Goal: Book appointment/travel/reservation

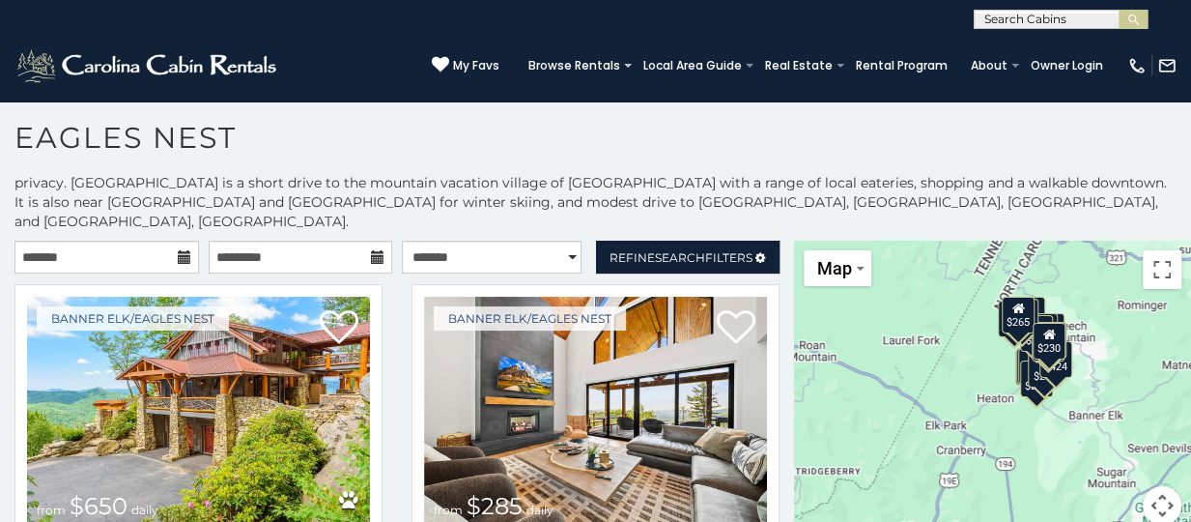
scroll to position [27, 0]
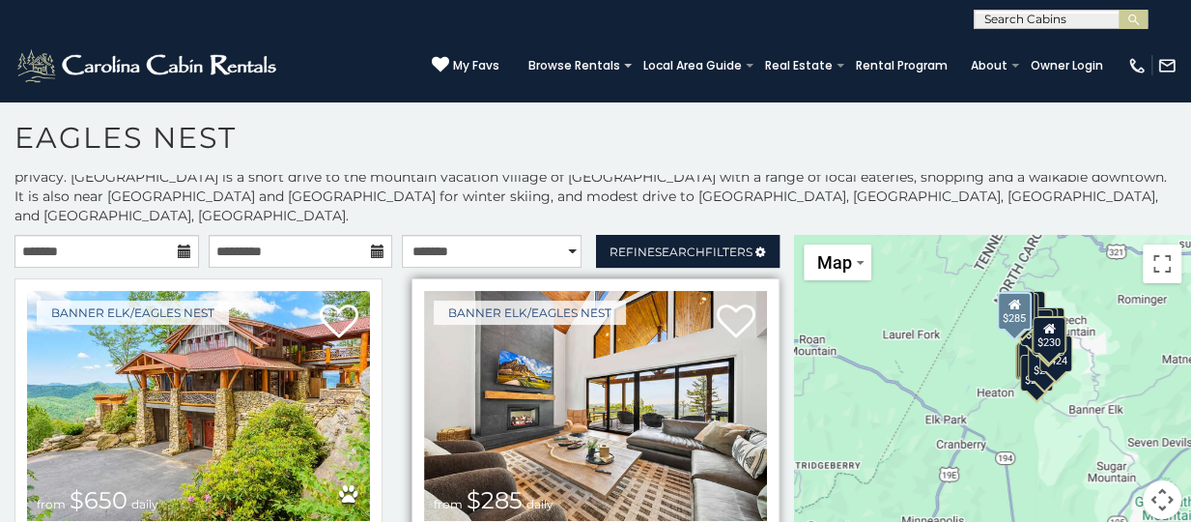
click at [556, 368] on img at bounding box center [595, 406] width 343 height 230
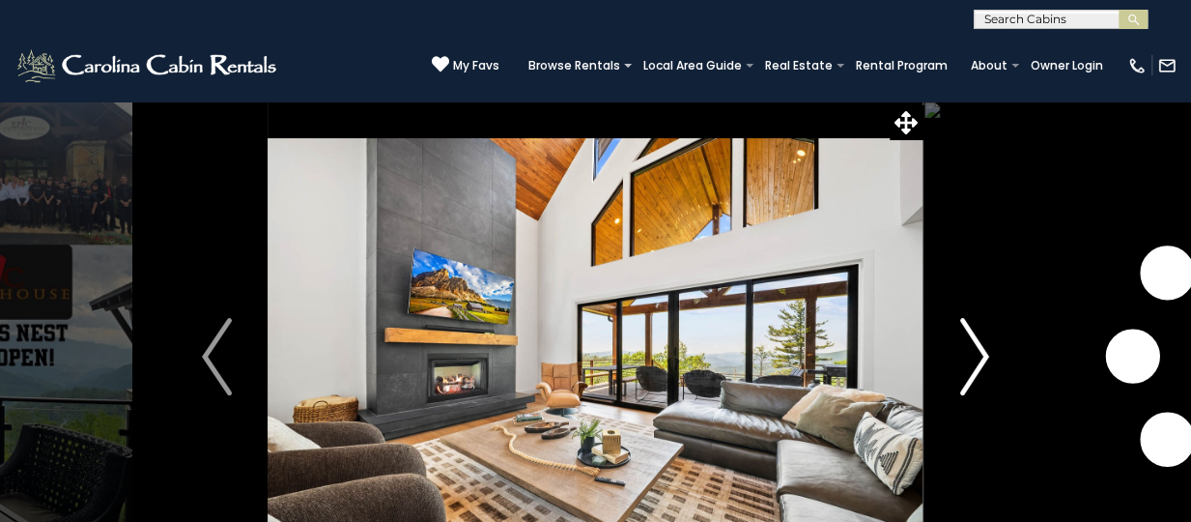
click at [976, 362] on img "Next" at bounding box center [973, 356] width 29 height 77
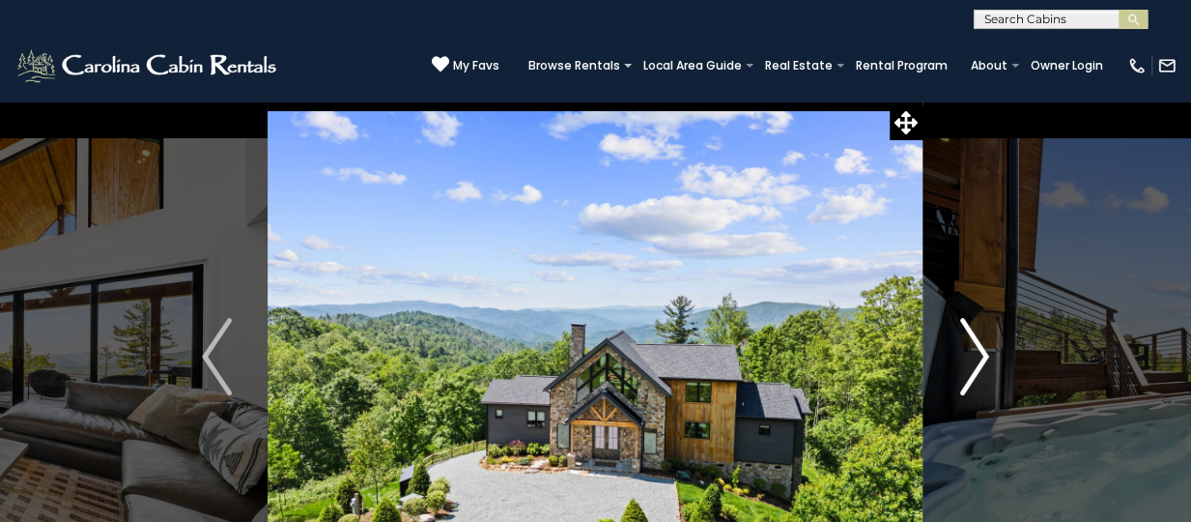
click at [976, 356] on img "Next" at bounding box center [973, 356] width 29 height 77
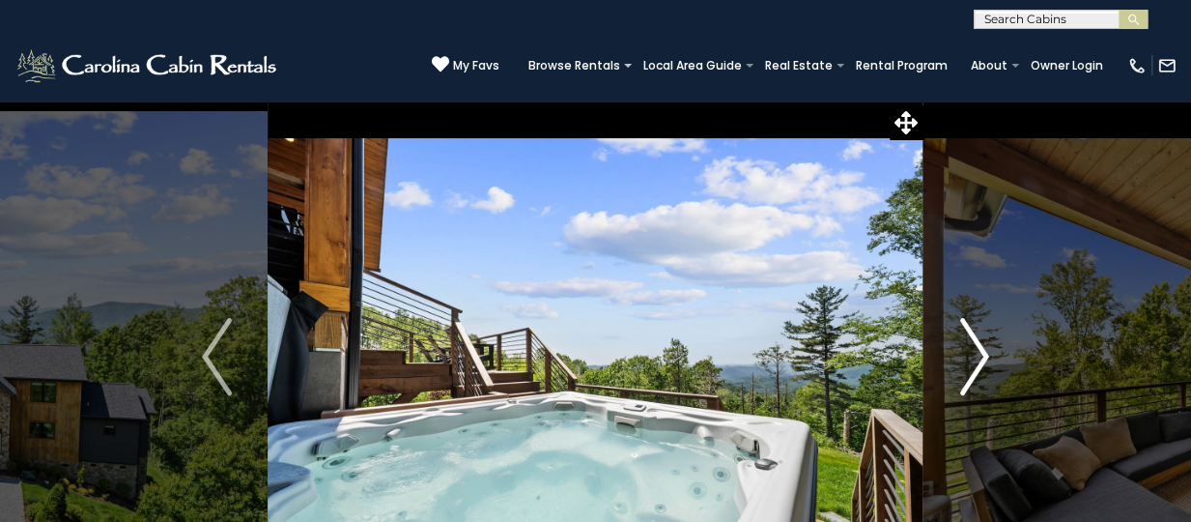
click at [976, 356] on img "Next" at bounding box center [973, 356] width 29 height 77
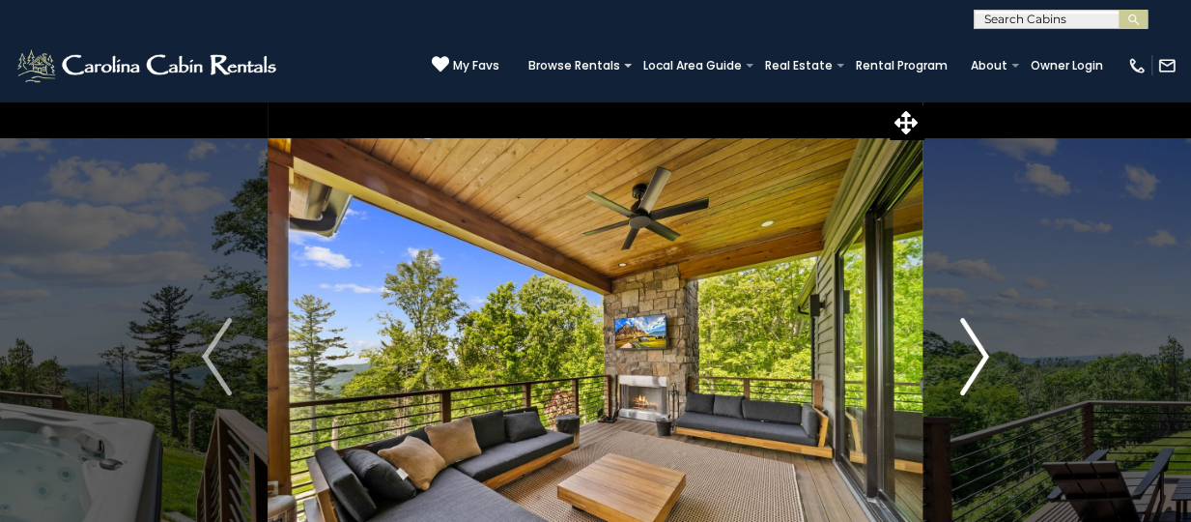
click at [976, 356] on img "Next" at bounding box center [973, 356] width 29 height 77
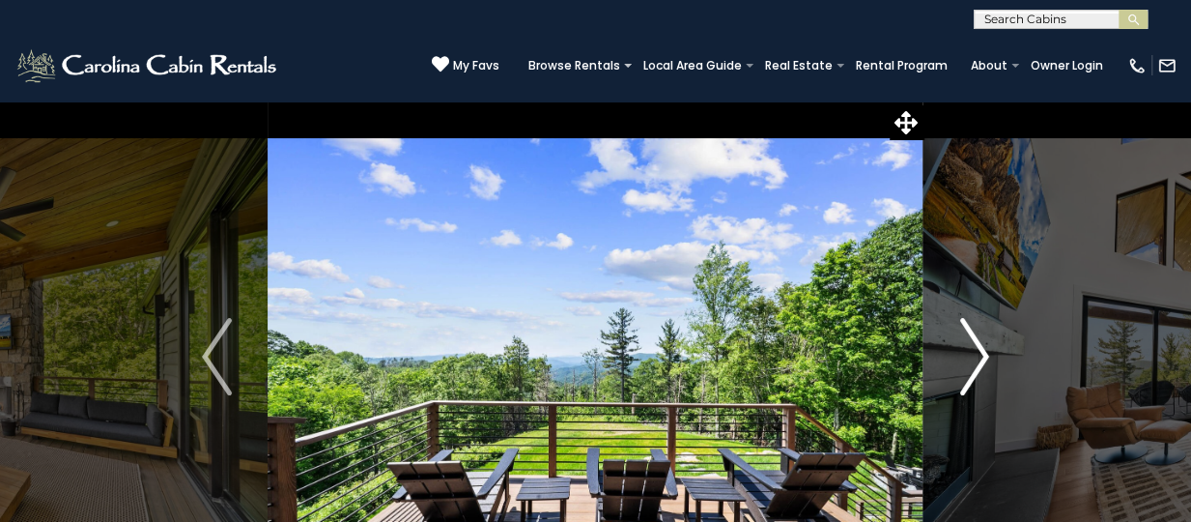
click at [976, 356] on img "Next" at bounding box center [973, 356] width 29 height 77
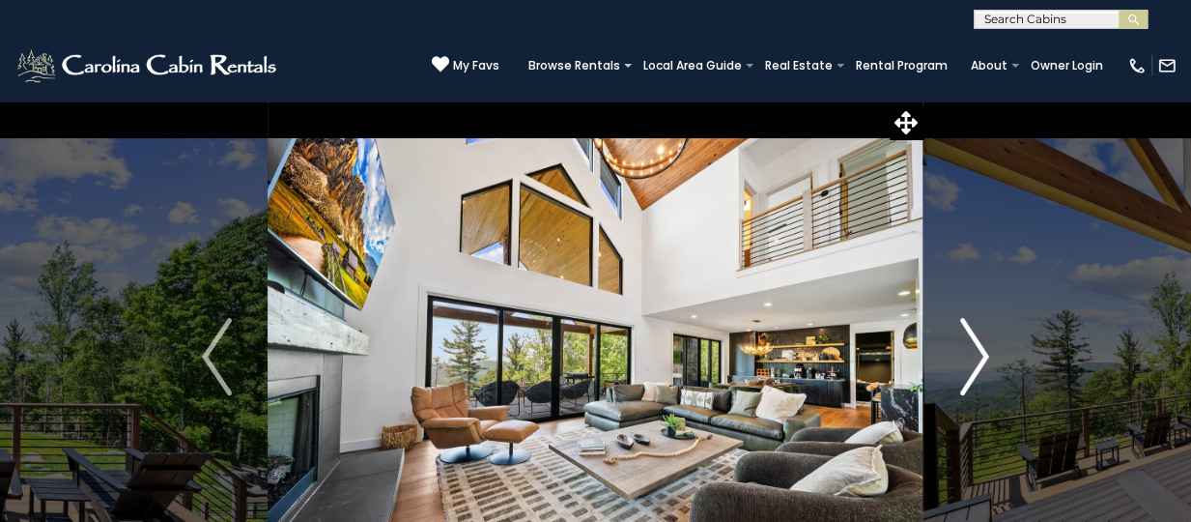
click at [976, 356] on img "Next" at bounding box center [973, 356] width 29 height 77
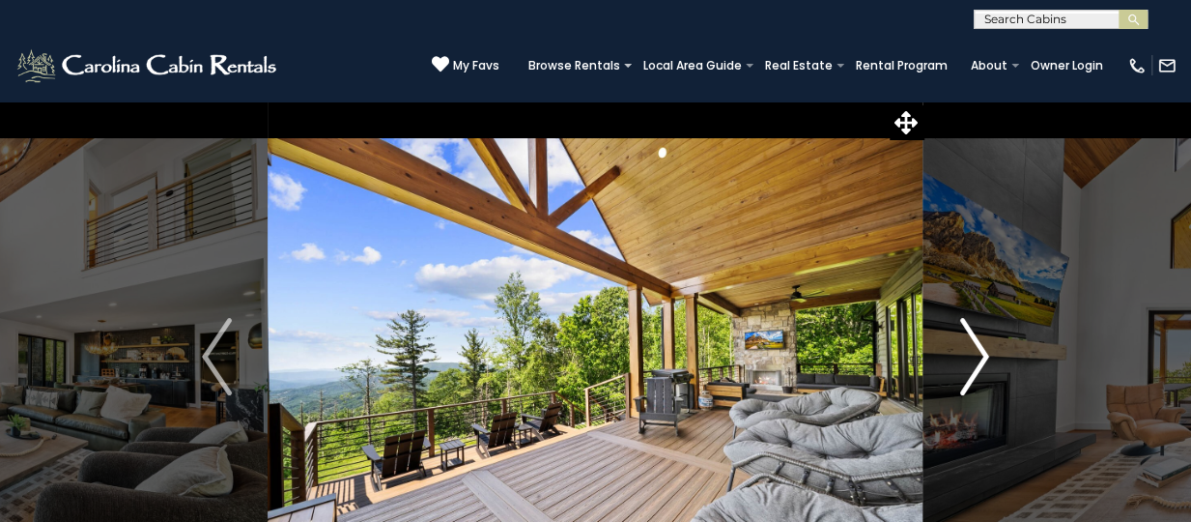
click at [976, 356] on img "Next" at bounding box center [973, 356] width 29 height 77
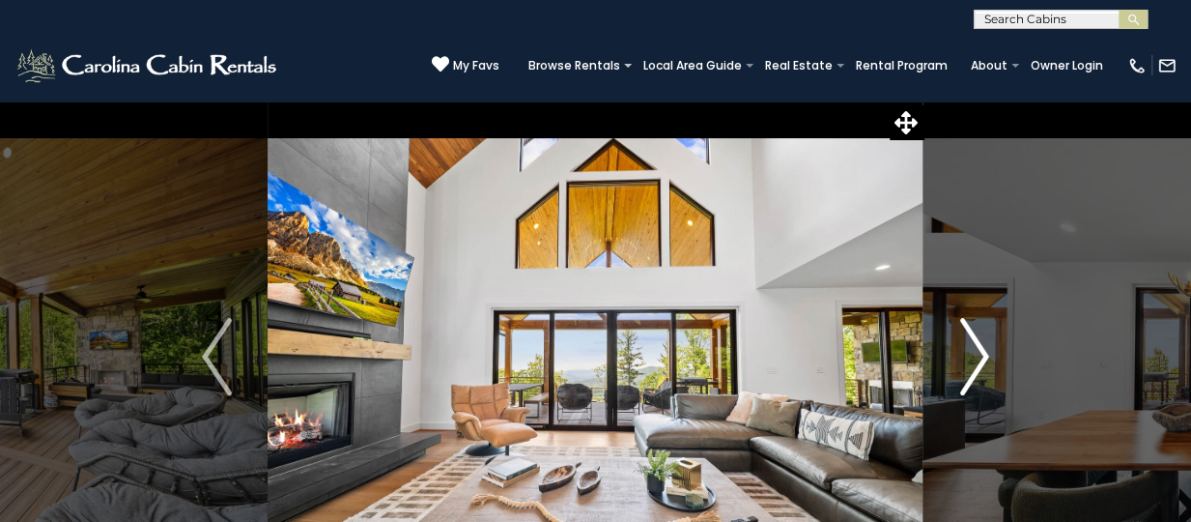
click at [976, 356] on img "Next" at bounding box center [973, 356] width 29 height 77
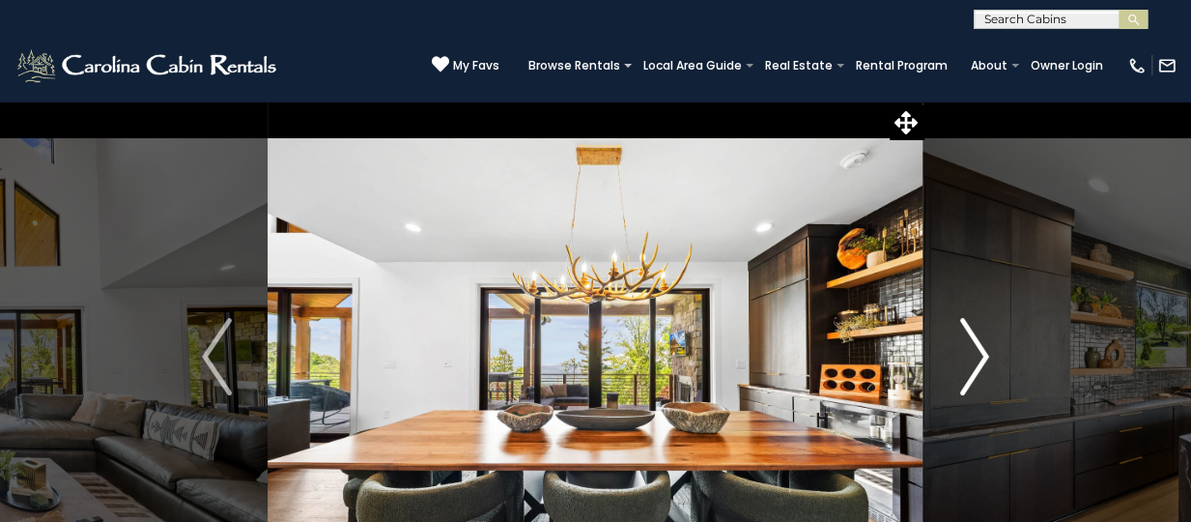
click at [976, 356] on img "Next" at bounding box center [973, 356] width 29 height 77
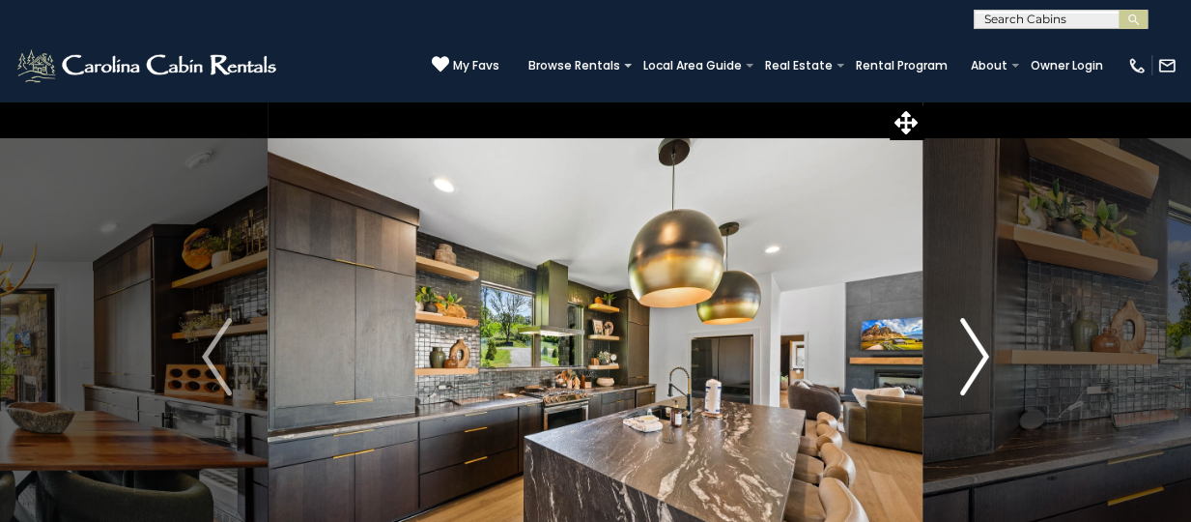
click at [976, 356] on img "Next" at bounding box center [973, 356] width 29 height 77
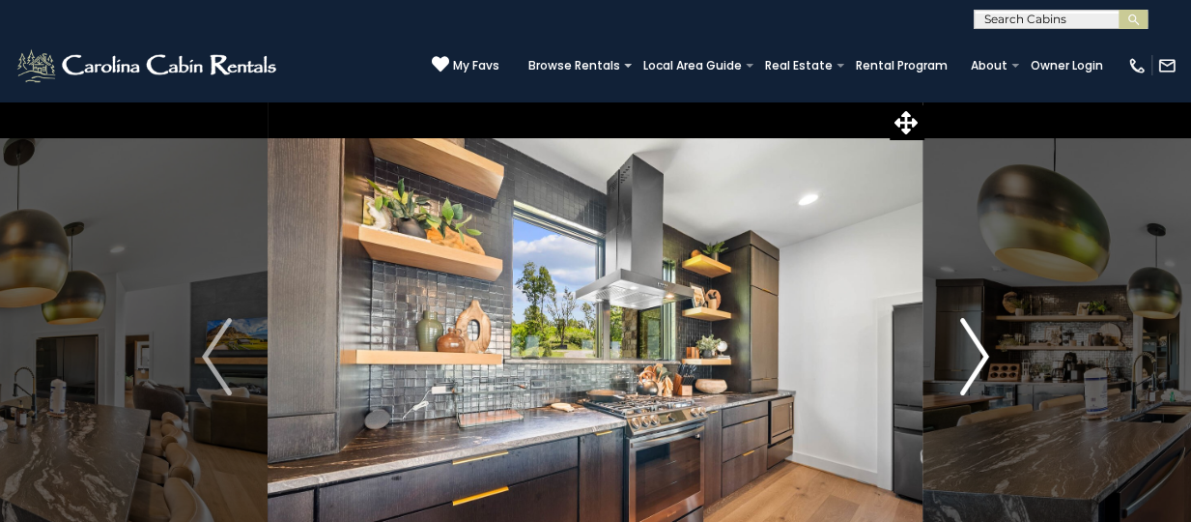
click at [976, 356] on img "Next" at bounding box center [973, 356] width 29 height 77
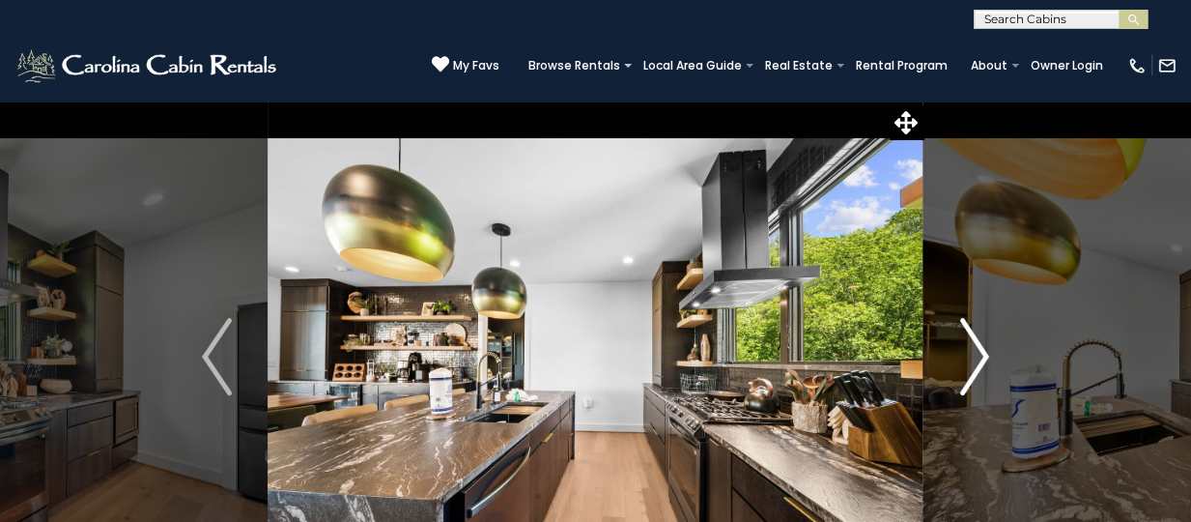
click at [976, 356] on img "Next" at bounding box center [973, 356] width 29 height 77
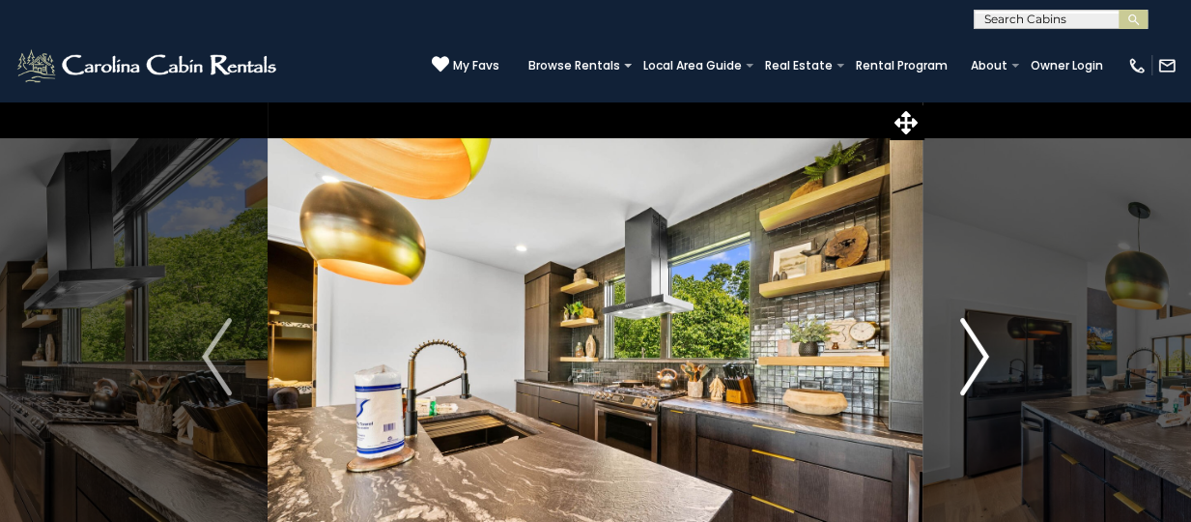
click at [976, 356] on img "Next" at bounding box center [973, 356] width 29 height 77
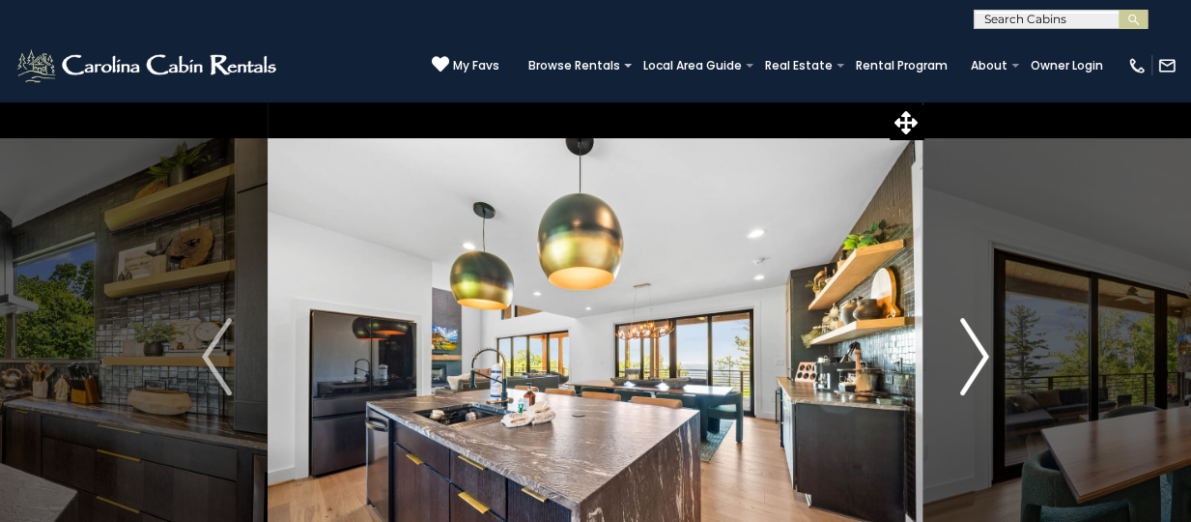
click at [976, 356] on img "Next" at bounding box center [973, 356] width 29 height 77
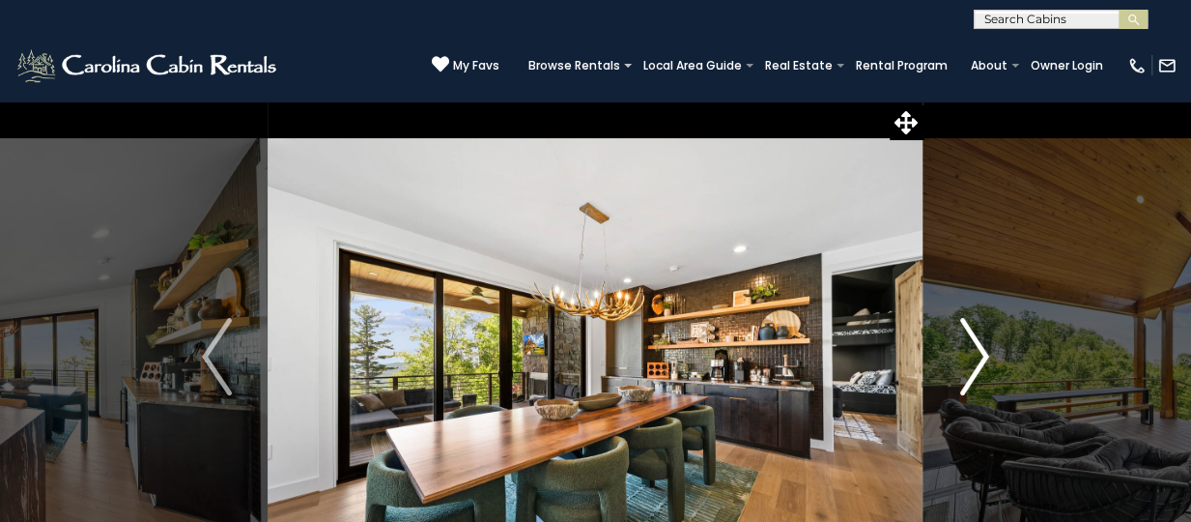
click at [976, 356] on img "Next" at bounding box center [973, 356] width 29 height 77
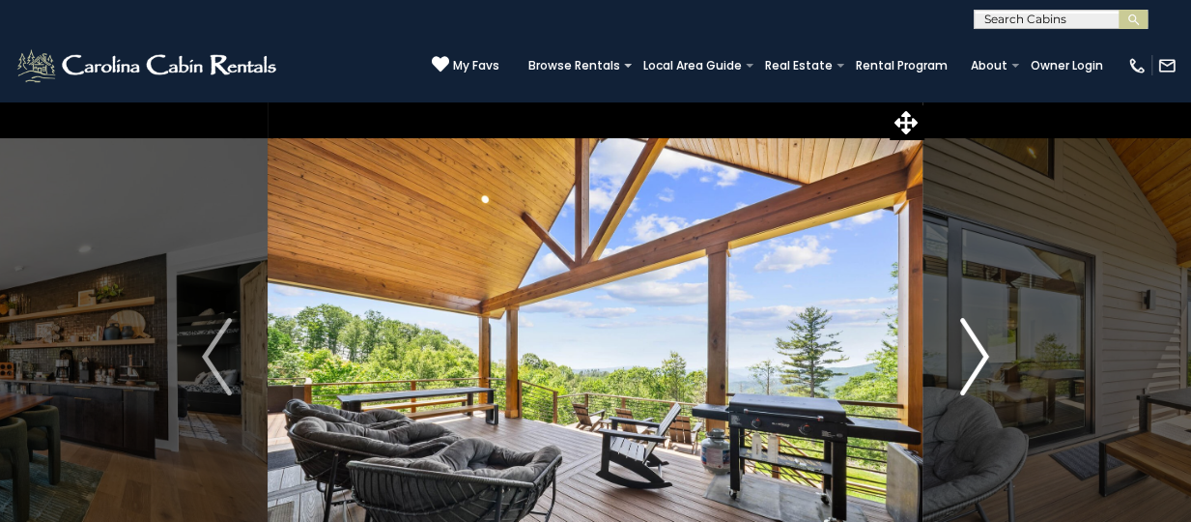
click at [976, 356] on img "Next" at bounding box center [973, 356] width 29 height 77
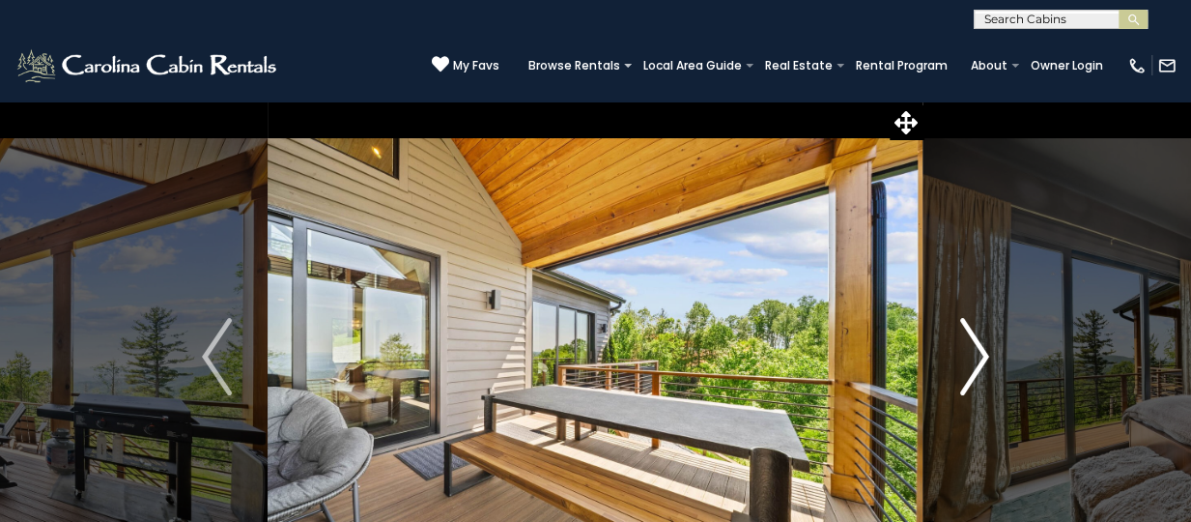
click at [976, 356] on img "Next" at bounding box center [973, 356] width 29 height 77
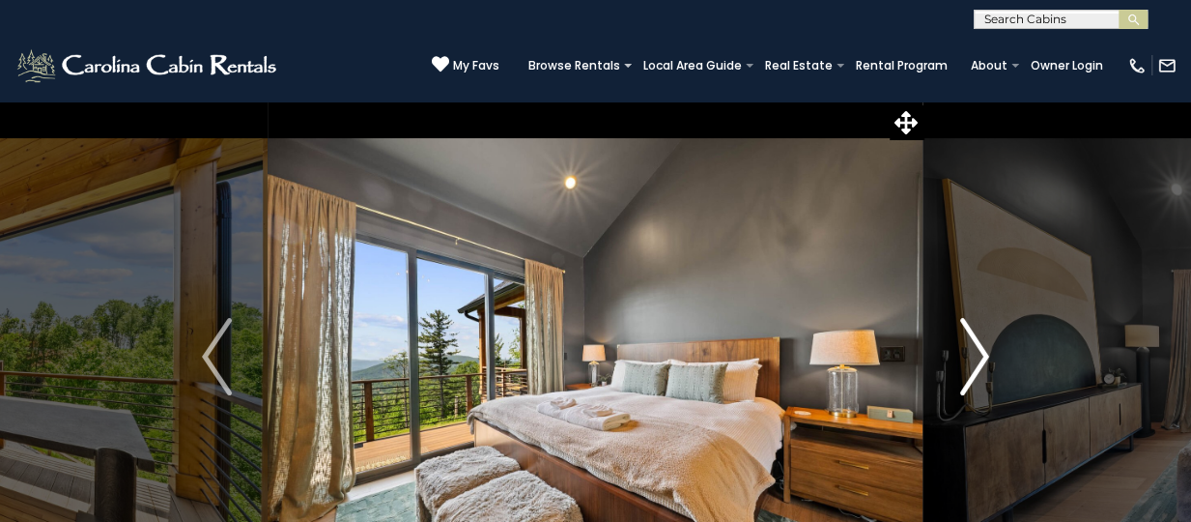
click at [976, 356] on img "Next" at bounding box center [973, 356] width 29 height 77
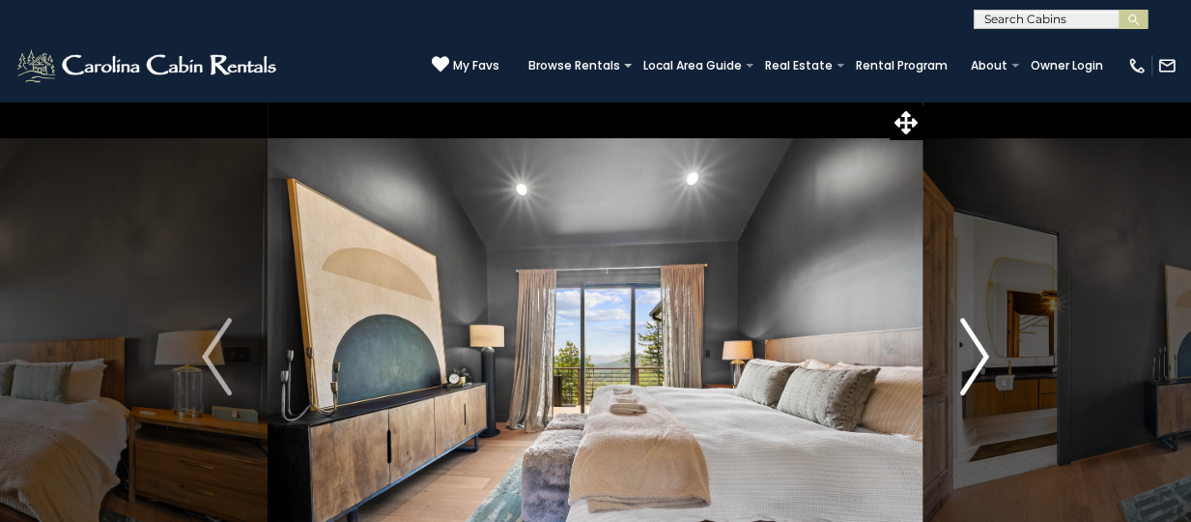
click at [976, 356] on img "Next" at bounding box center [973, 356] width 29 height 77
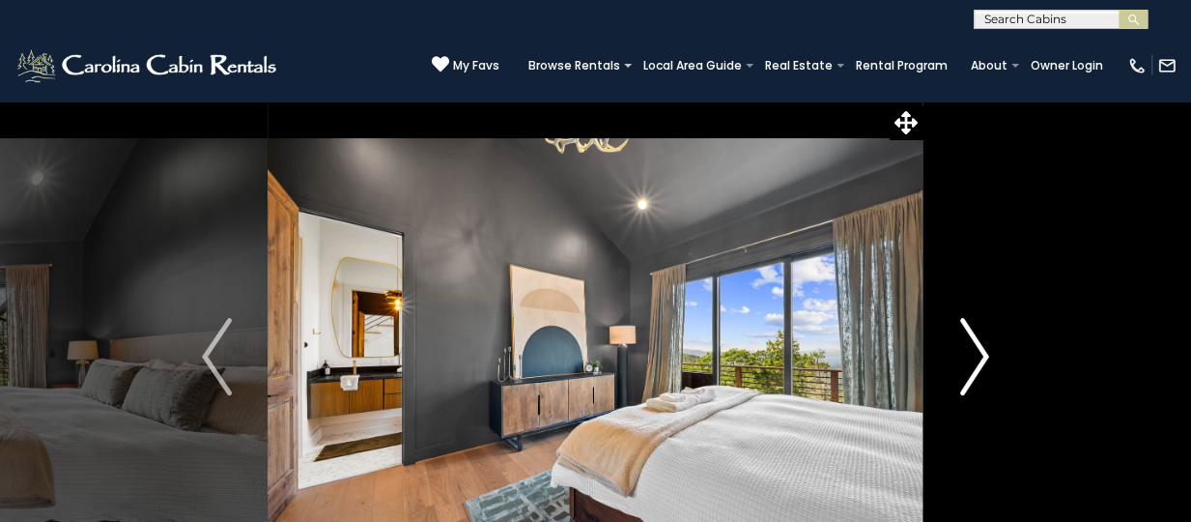
click at [976, 356] on img "Next" at bounding box center [973, 356] width 29 height 77
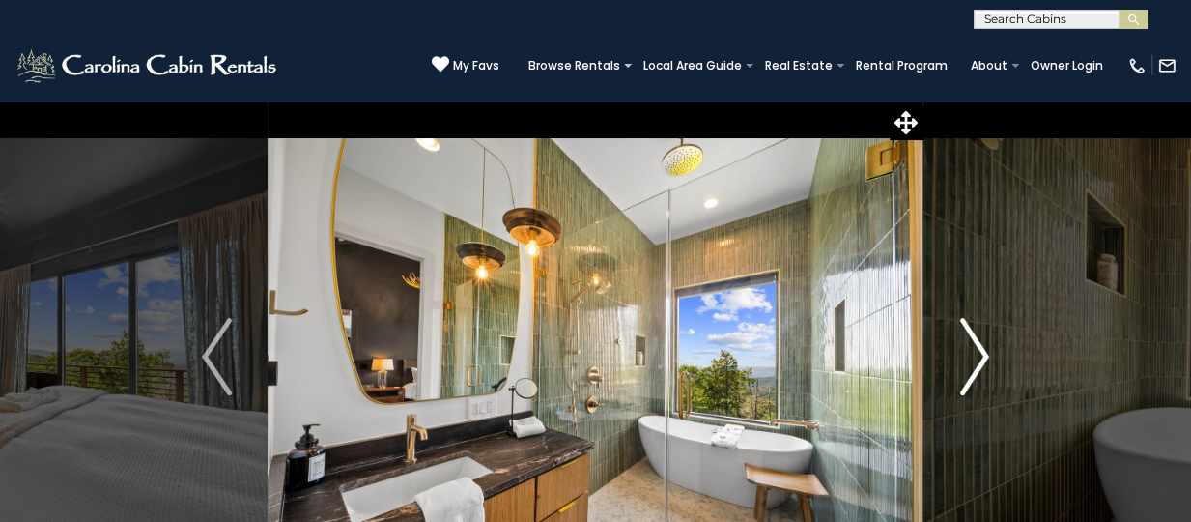
click at [976, 356] on img "Next" at bounding box center [973, 356] width 29 height 77
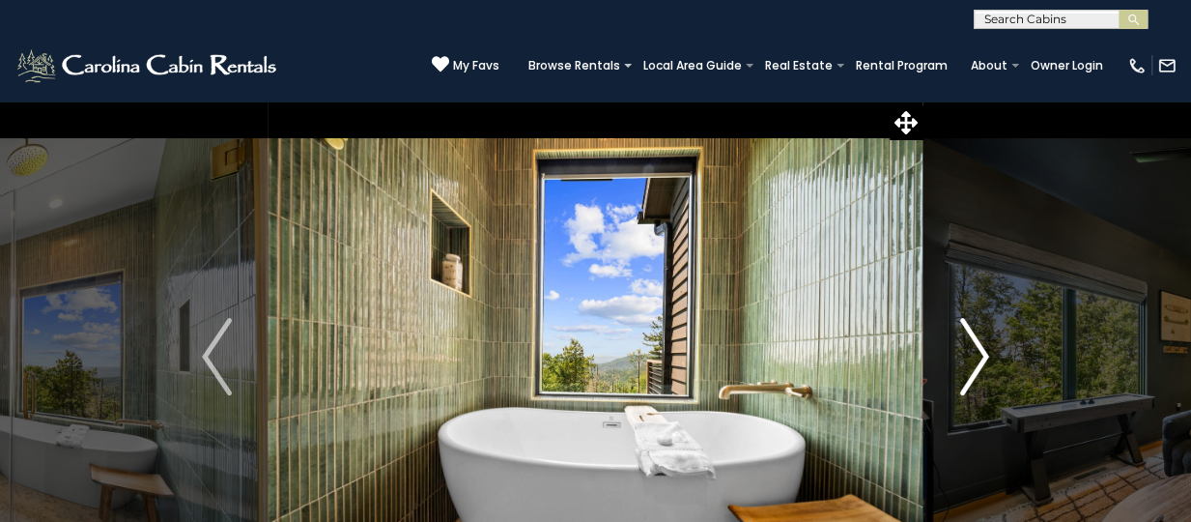
click at [976, 356] on img "Next" at bounding box center [973, 356] width 29 height 77
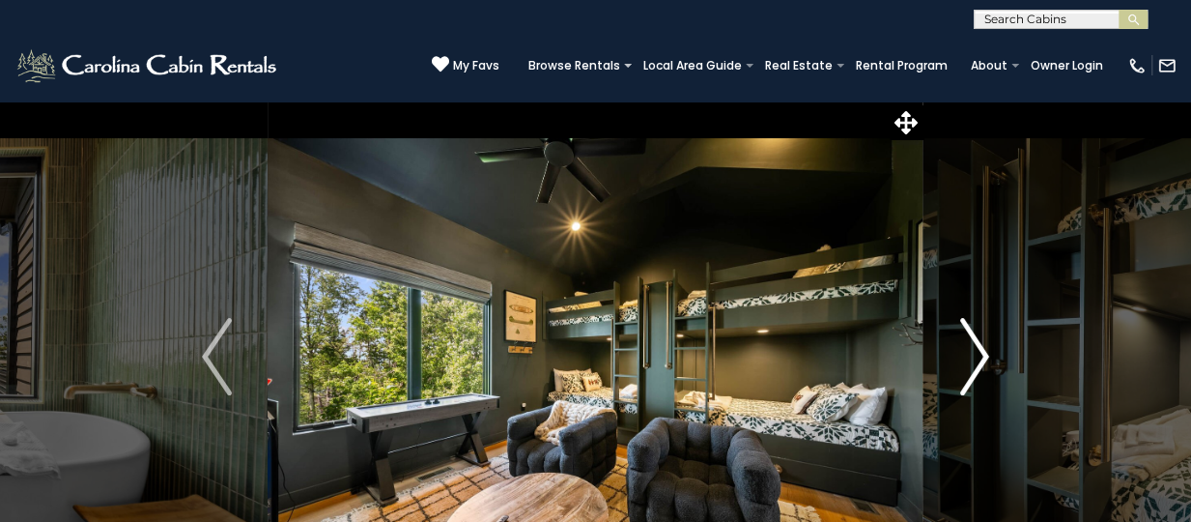
click at [976, 356] on img "Next" at bounding box center [973, 356] width 29 height 77
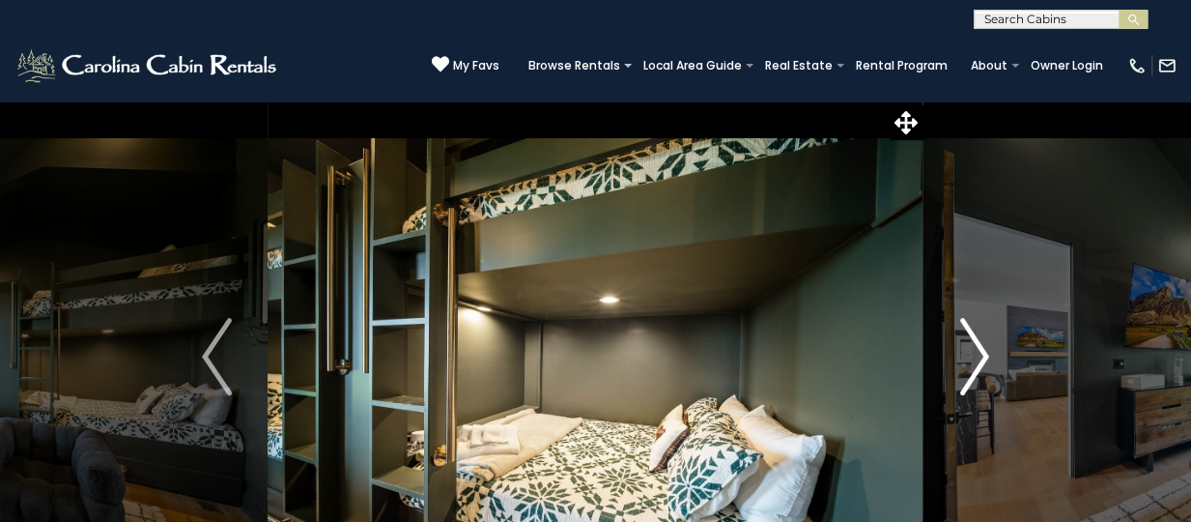
click at [976, 356] on img "Next" at bounding box center [973, 356] width 29 height 77
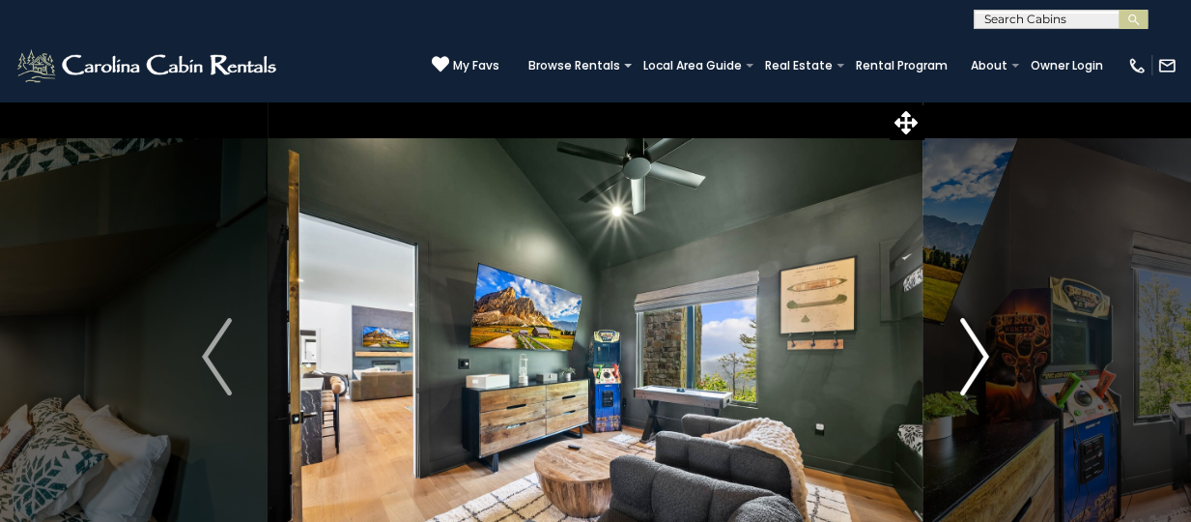
click at [976, 356] on img "Next" at bounding box center [973, 356] width 29 height 77
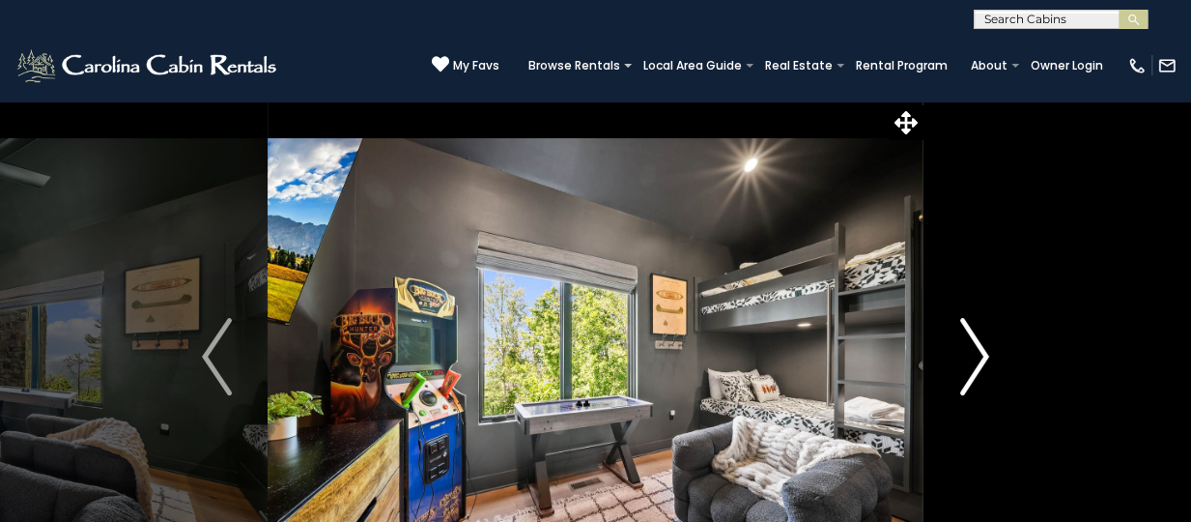
click at [976, 356] on img "Next" at bounding box center [973, 356] width 29 height 77
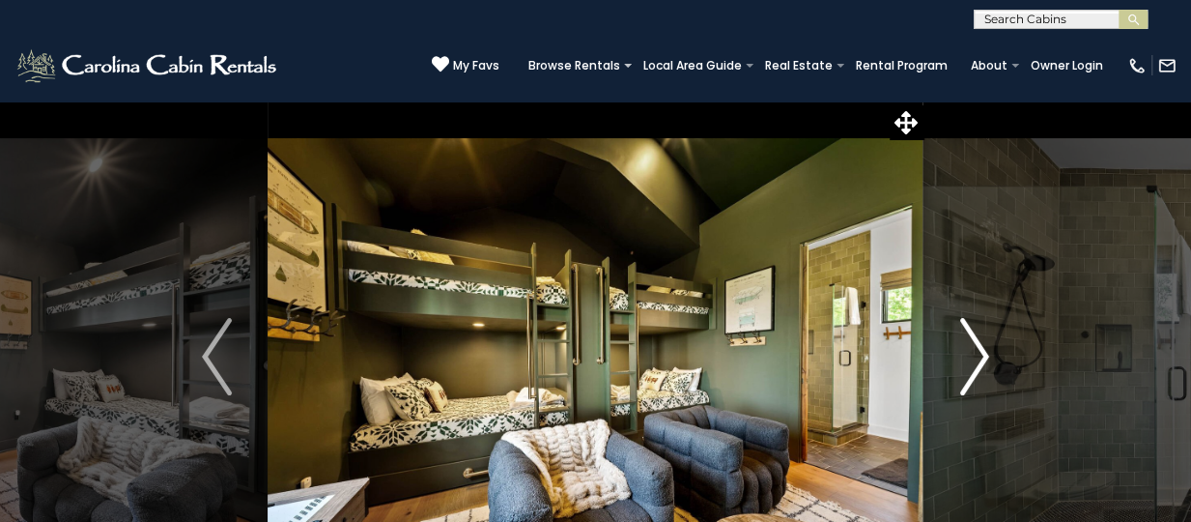
click at [976, 356] on img "Next" at bounding box center [973, 356] width 29 height 77
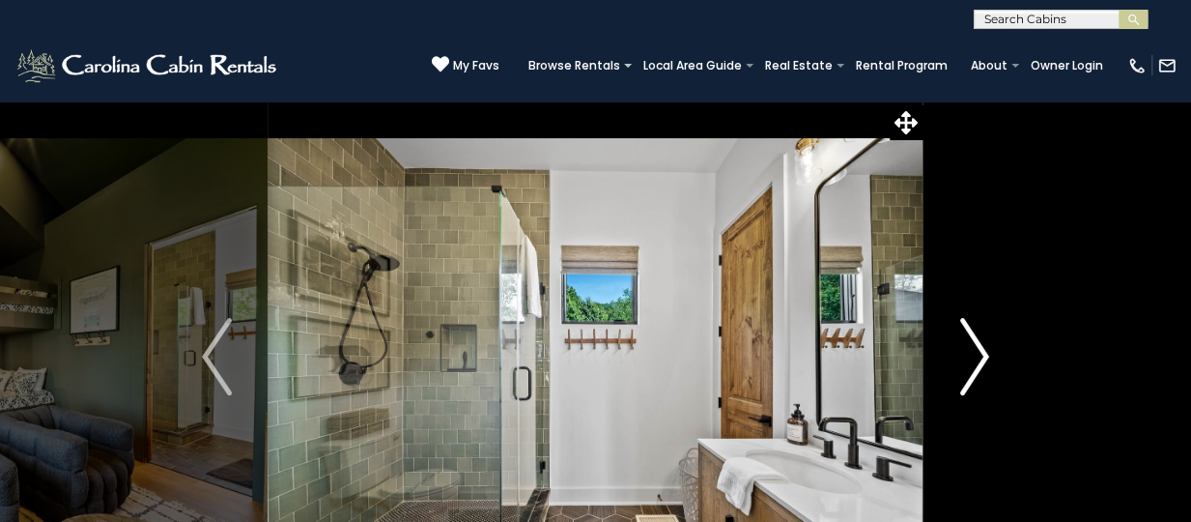
click at [976, 356] on img "Next" at bounding box center [973, 356] width 29 height 77
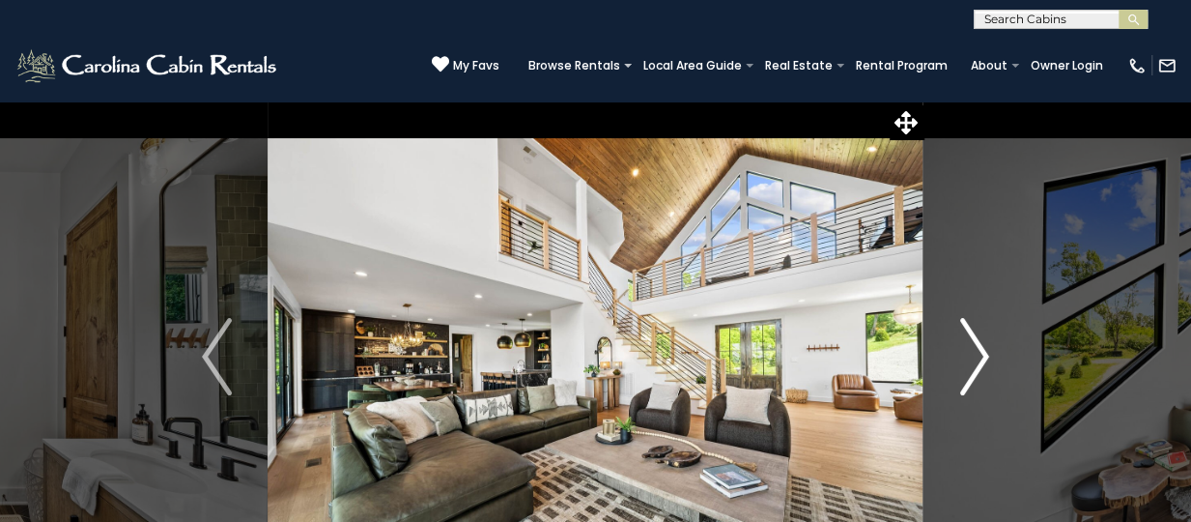
click at [976, 356] on img "Next" at bounding box center [973, 356] width 29 height 77
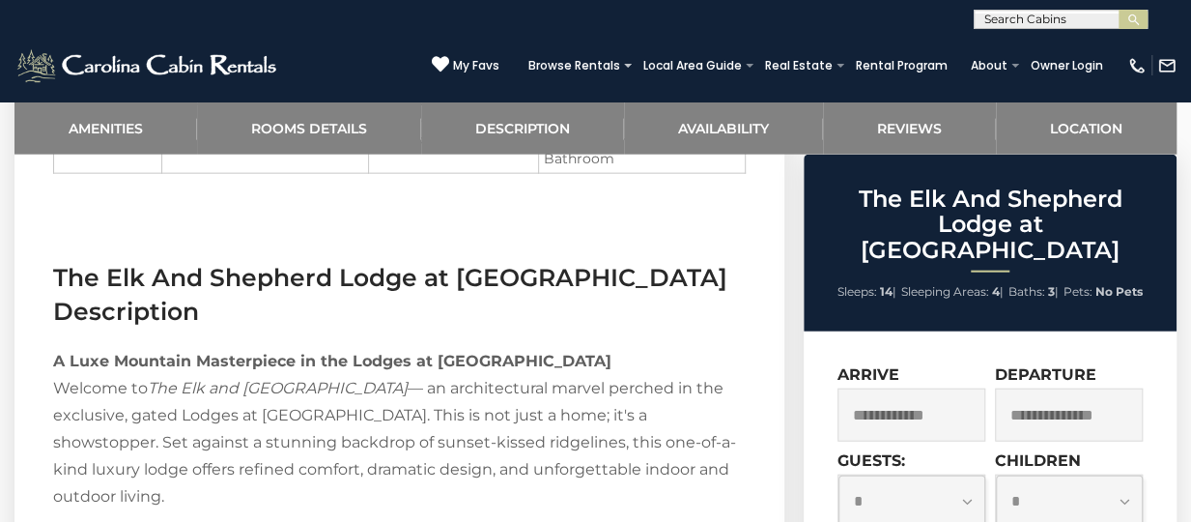
scroll to position [1532, 0]
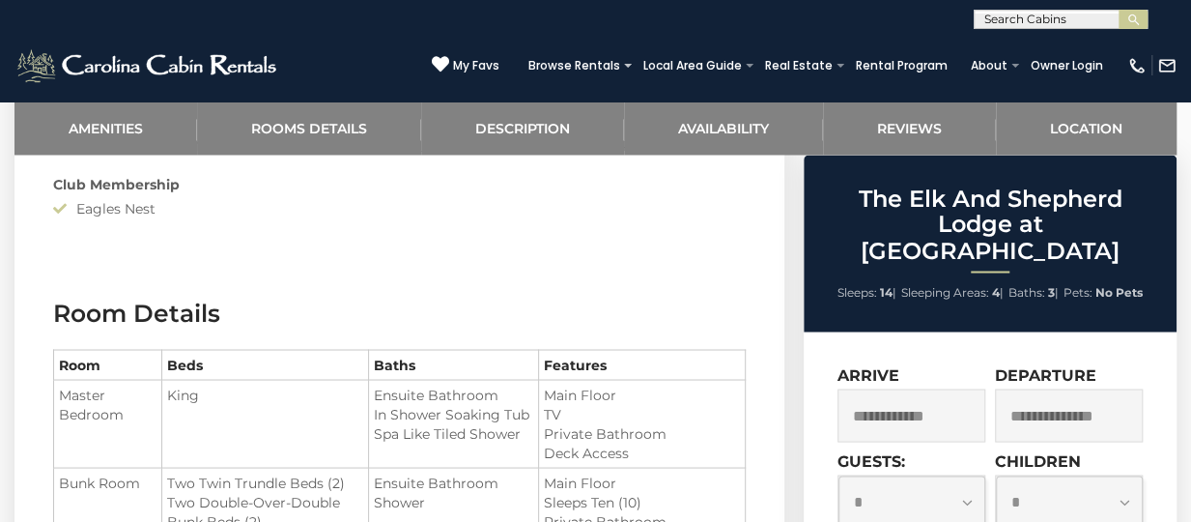
click at [852, 388] on input "text" at bounding box center [912, 414] width 148 height 53
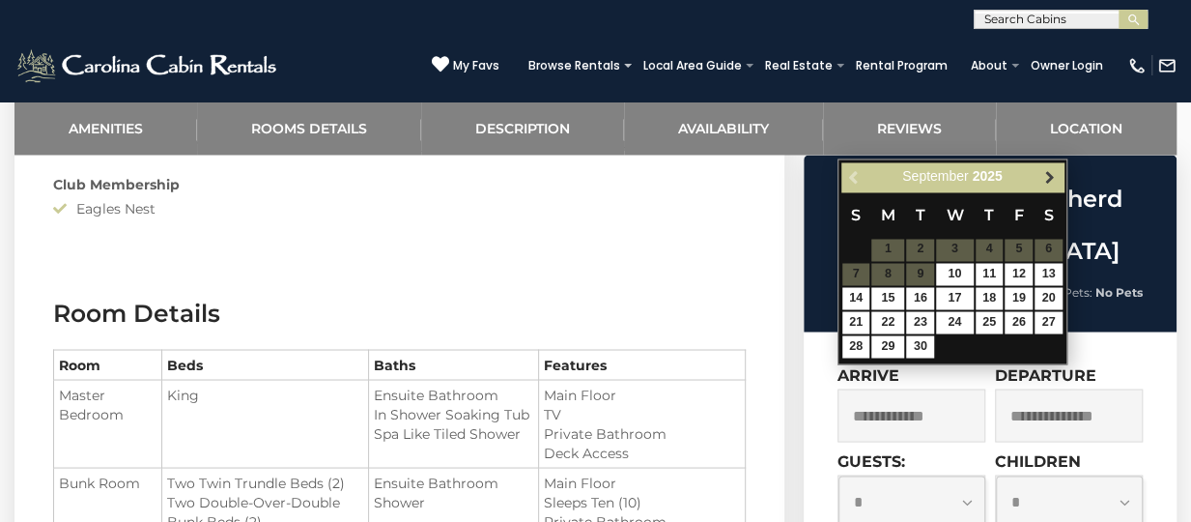
click at [1048, 169] on span "Next" at bounding box center [1048, 176] width 15 height 15
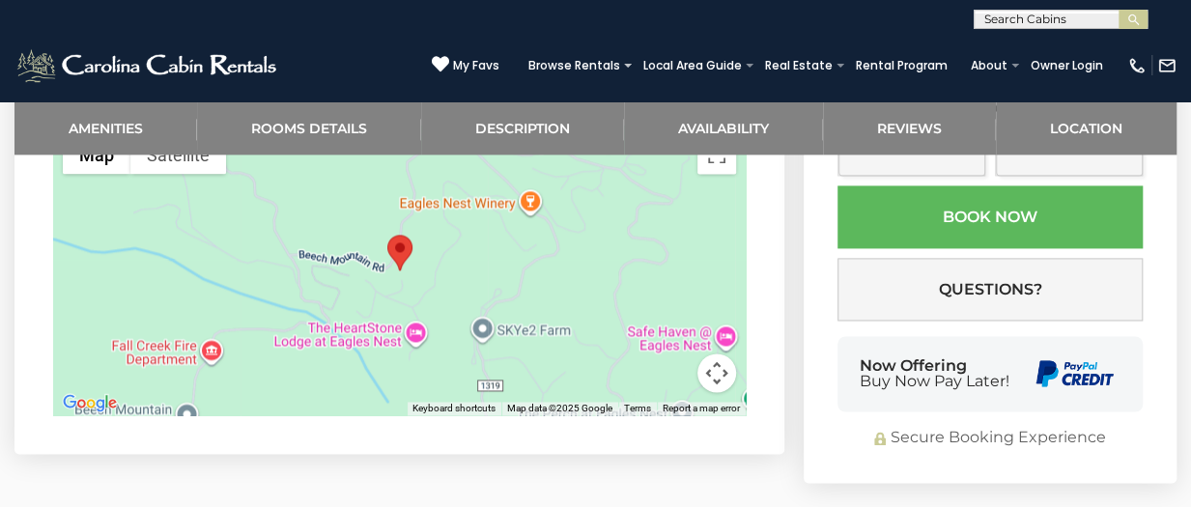
scroll to position [4972, 0]
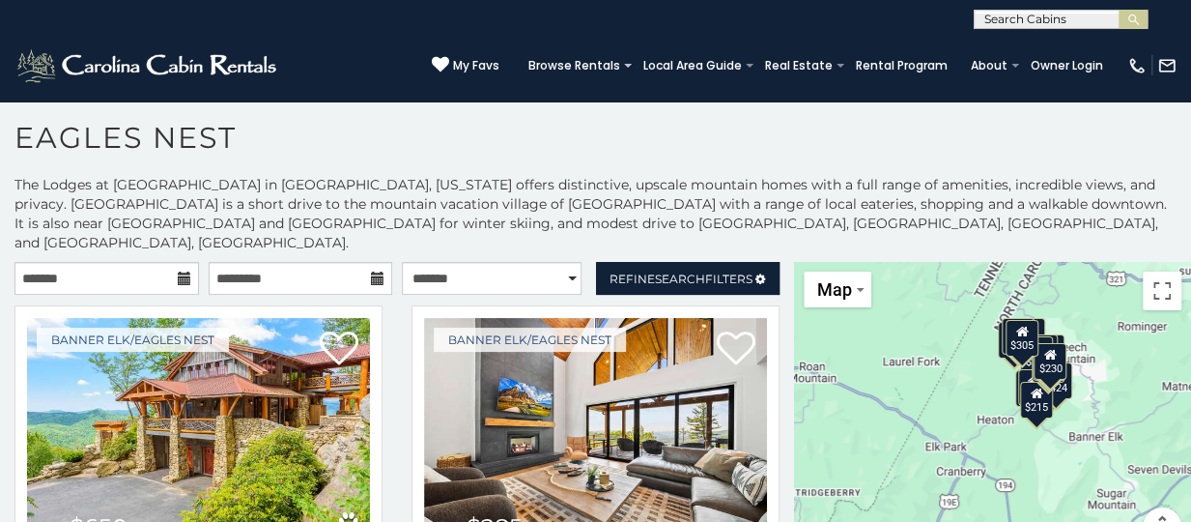
scroll to position [10, 0]
